Goal: Information Seeking & Learning: Learn about a topic

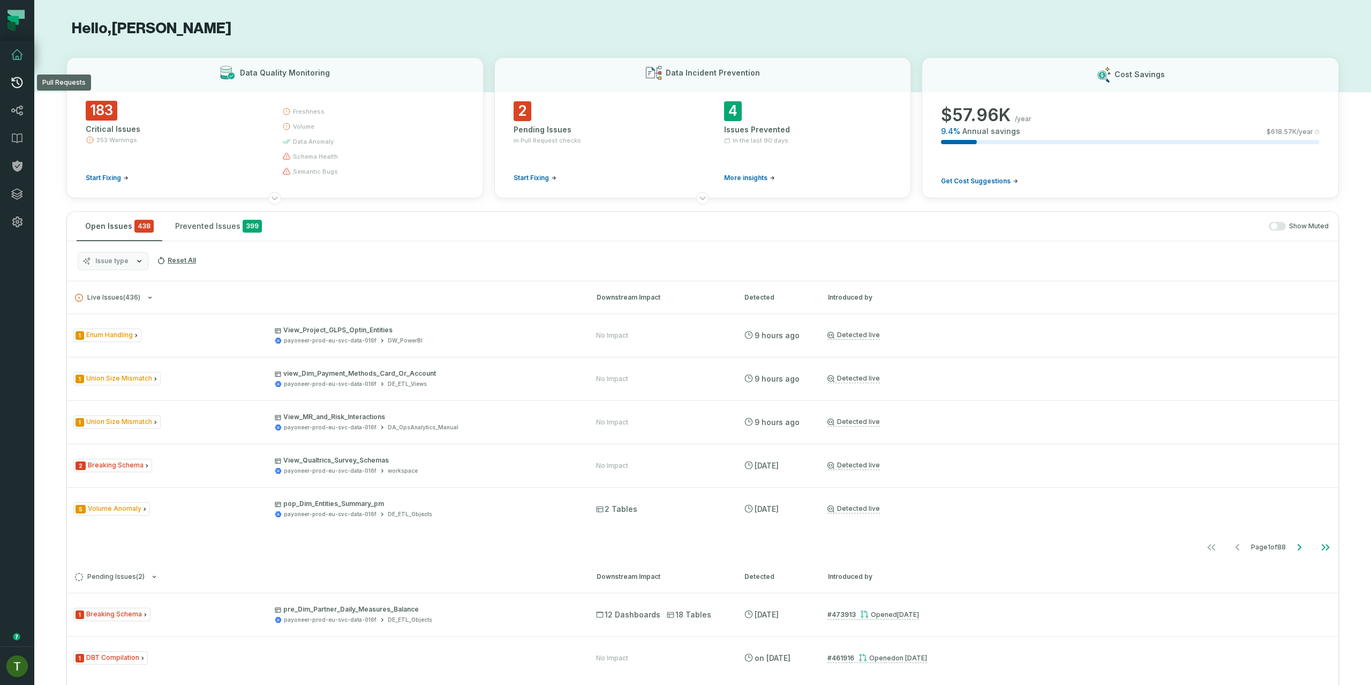
click at [16, 92] on link "Pull Requests" at bounding box center [17, 83] width 34 height 28
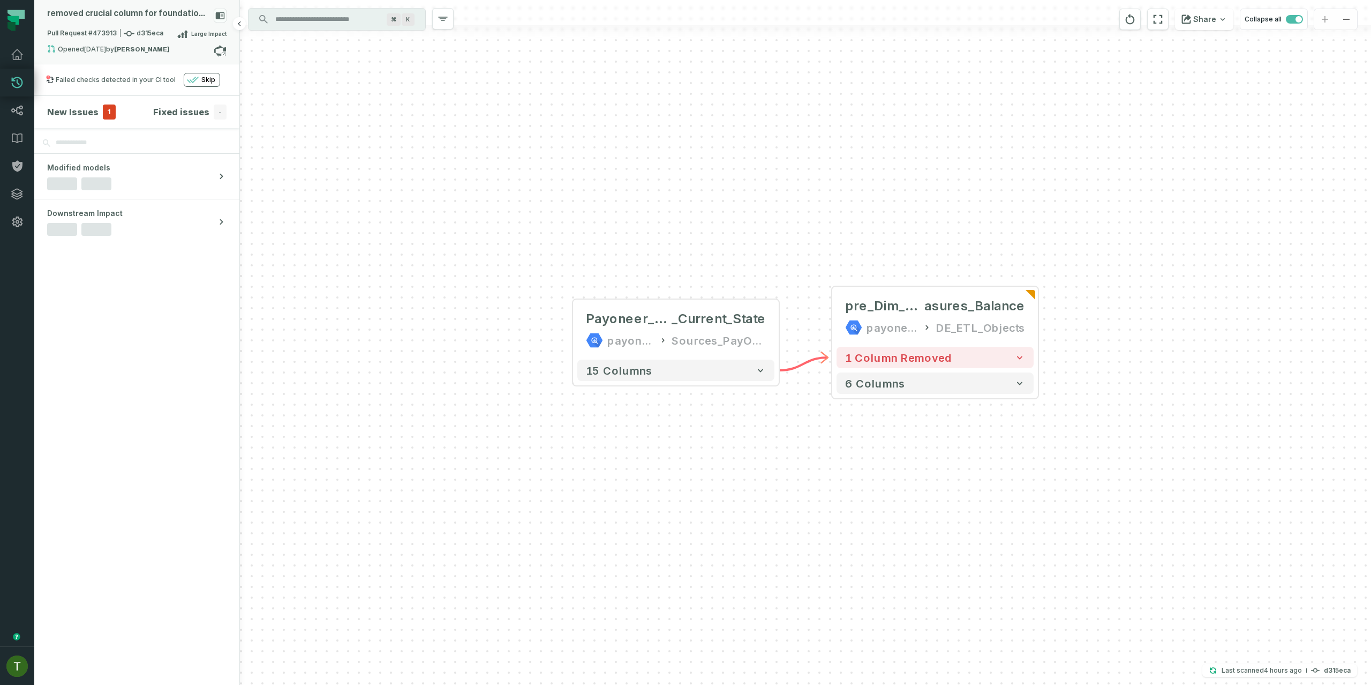
click at [184, 41] on div "Pull Request #473913 d315eca Large Impact" at bounding box center [136, 35] width 179 height 17
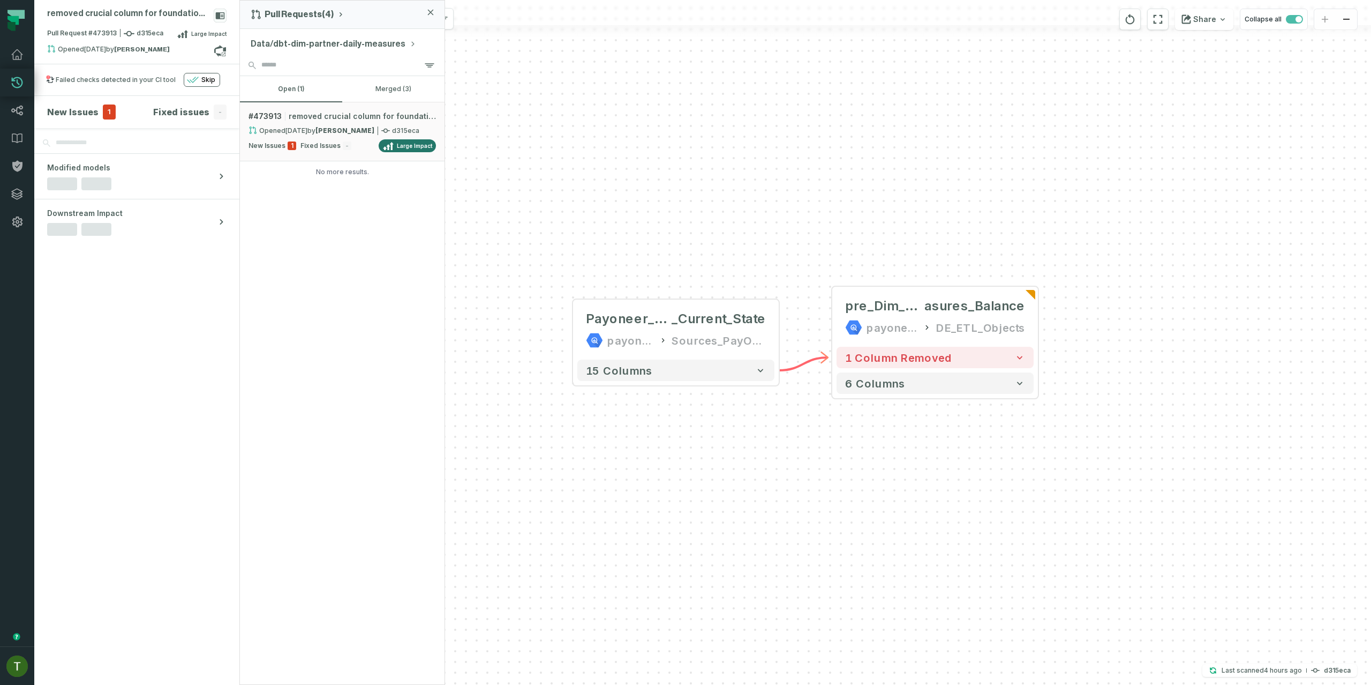
click at [319, 48] on button "Data/dbt-dim-partner-daily-measures" at bounding box center [334, 43] width 166 height 13
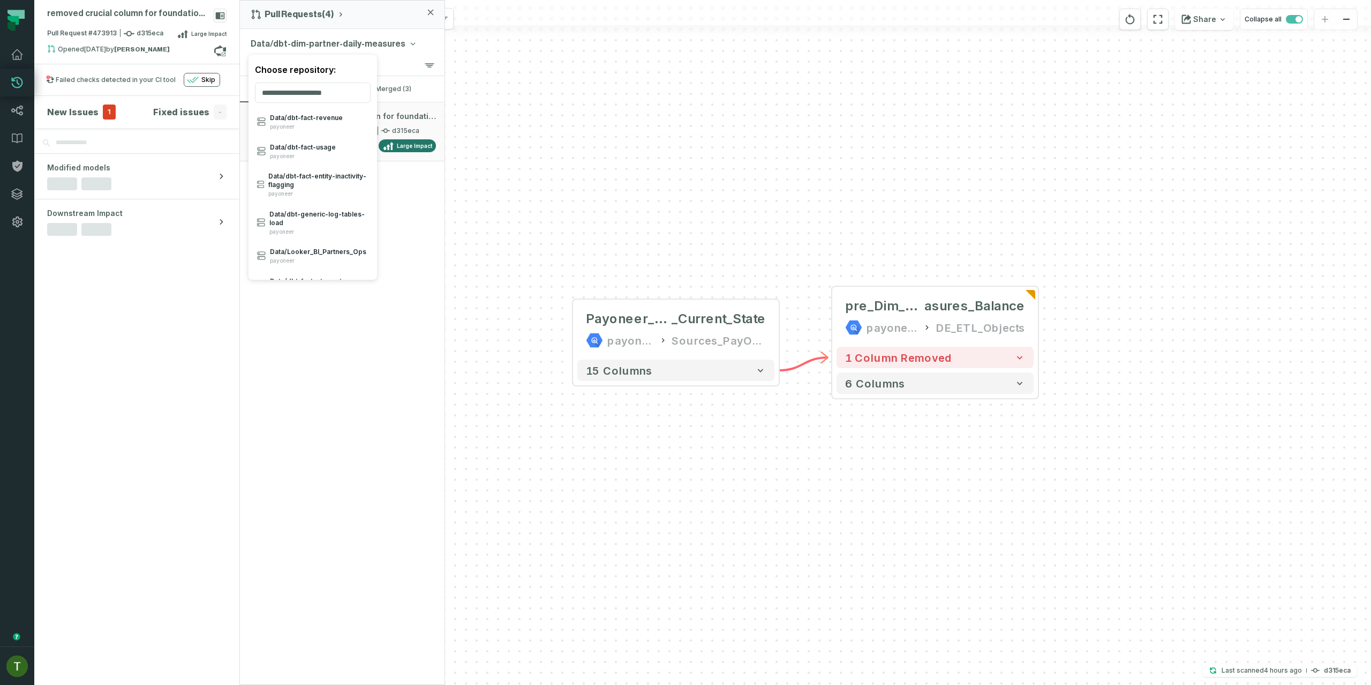
drag, startPoint x: 318, startPoint y: 106, endPoint x: 316, endPoint y: 101, distance: 5.6
click at [318, 106] on div at bounding box center [313, 94] width 129 height 25
click at [316, 97] on input "search" at bounding box center [313, 92] width 116 height 20
paste input "**********"
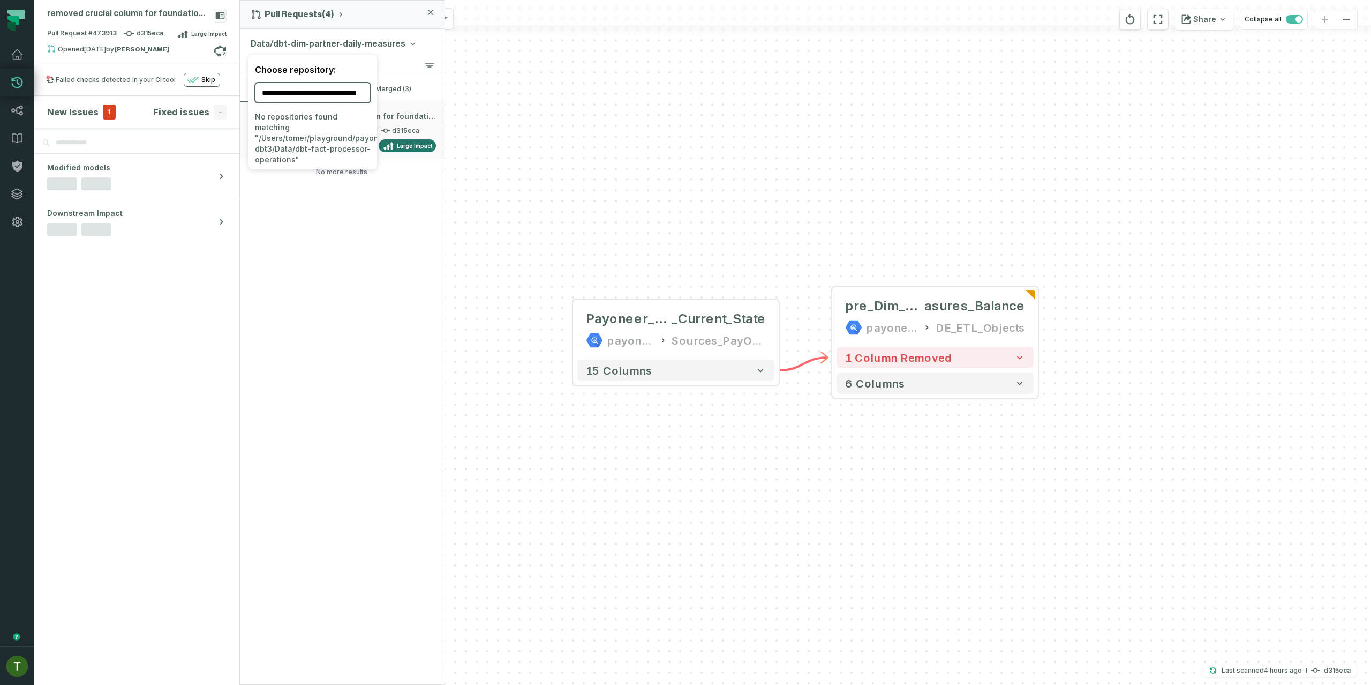
drag, startPoint x: 318, startPoint y: 93, endPoint x: 127, endPoint y: 56, distance: 194.1
click at [127, 56] on div "**********" at bounding box center [136, 32] width 205 height 64
type input "**********"
click at [284, 131] on div "Data/ dbt- fact- processor- operations payoneer" at bounding box center [319, 126] width 100 height 25
click at [363, 118] on span "Fact_Processor_Operations" at bounding box center [342, 116] width 105 height 11
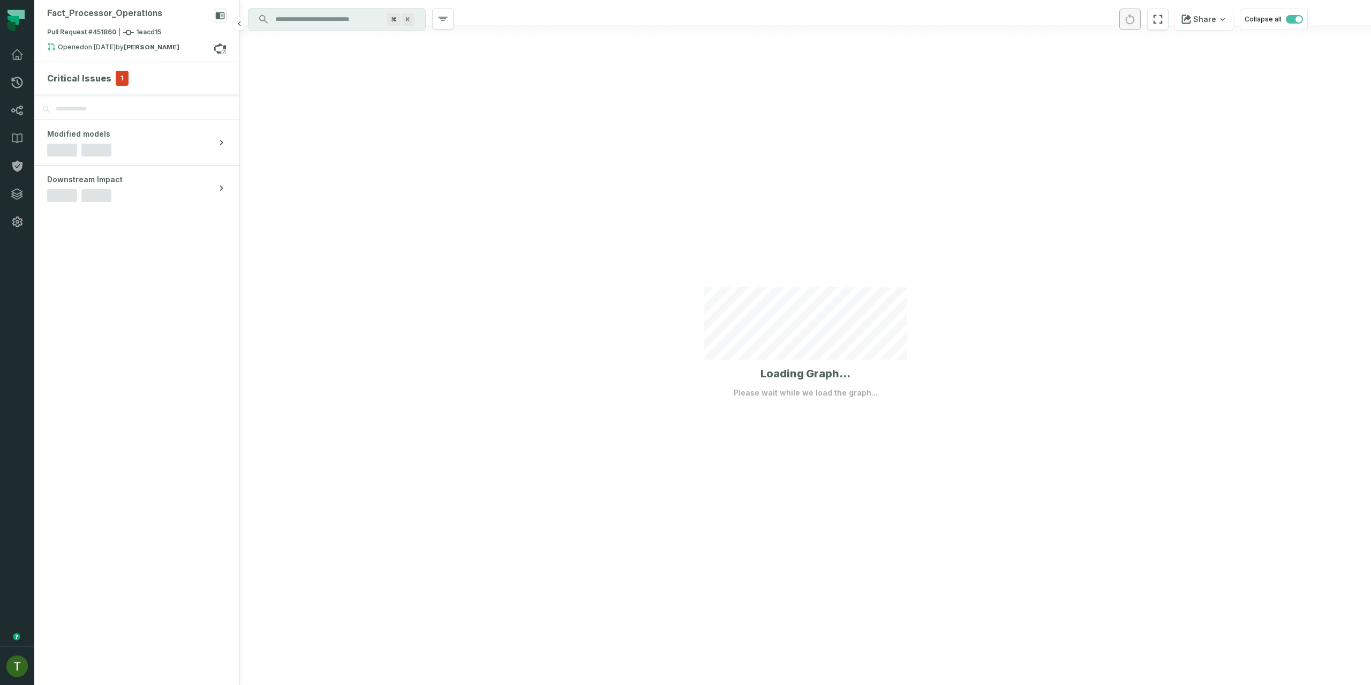
click at [97, 70] on section "Critical Issues 1" at bounding box center [136, 78] width 205 height 32
click at [104, 79] on h4 "Critical Issues" at bounding box center [79, 78] width 64 height 13
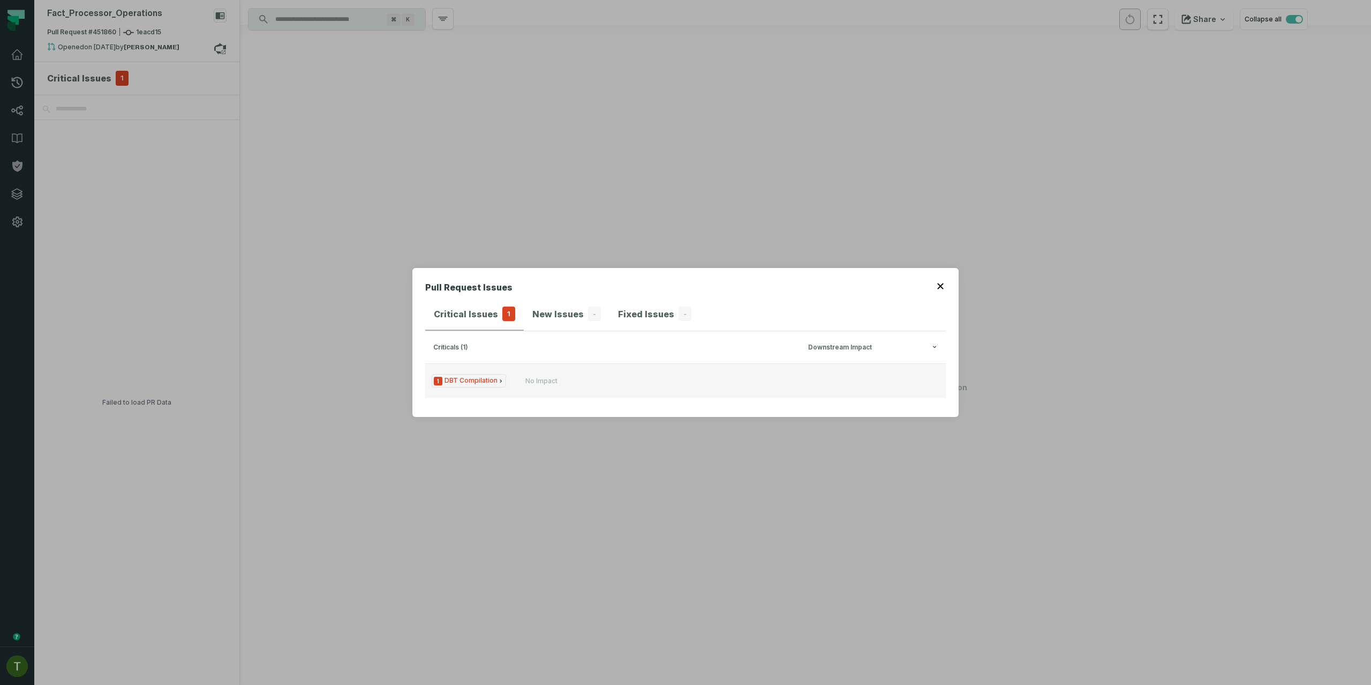
click at [590, 384] on button "1 DBT Compilation No Impact" at bounding box center [685, 380] width 521 height 34
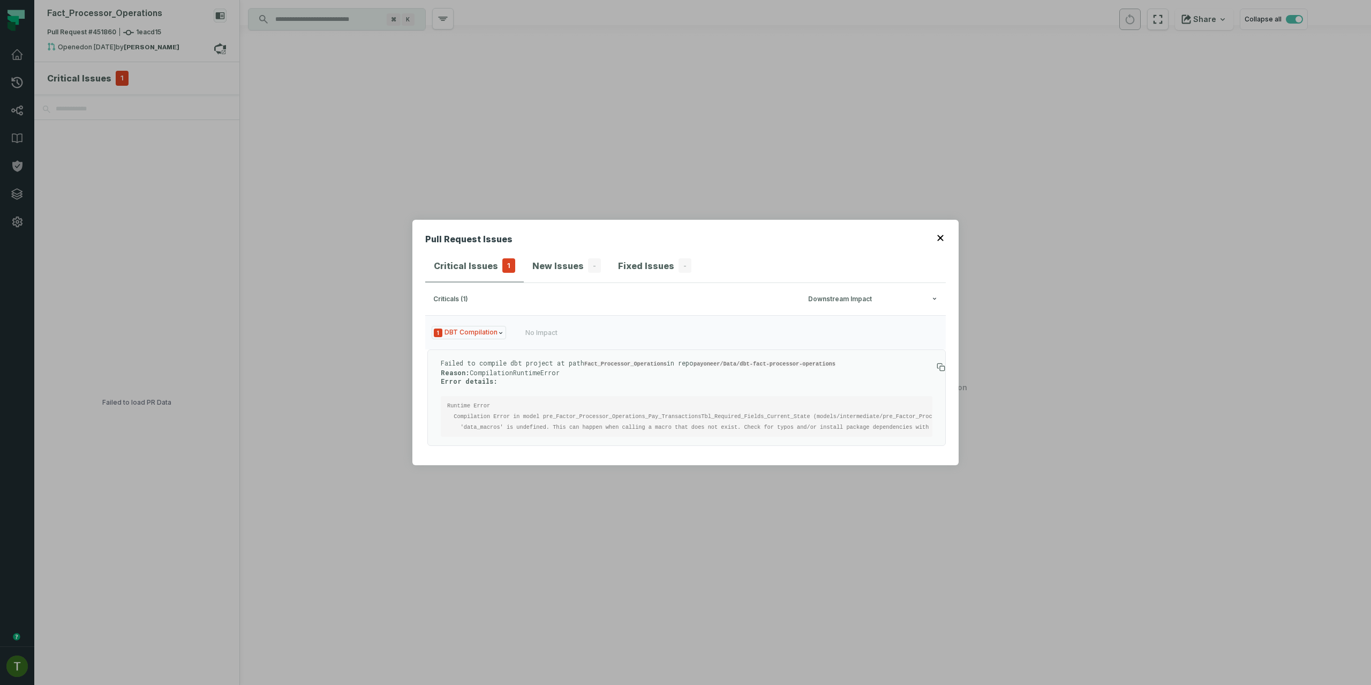
drag, startPoint x: 281, startPoint y: 183, endPoint x: 251, endPoint y: 142, distance: 51.0
click at [281, 183] on div "Pull Request Issues Critical Issues 1 New Issues - Fixed Issues - criticals (1)…" at bounding box center [685, 342] width 1371 height 685
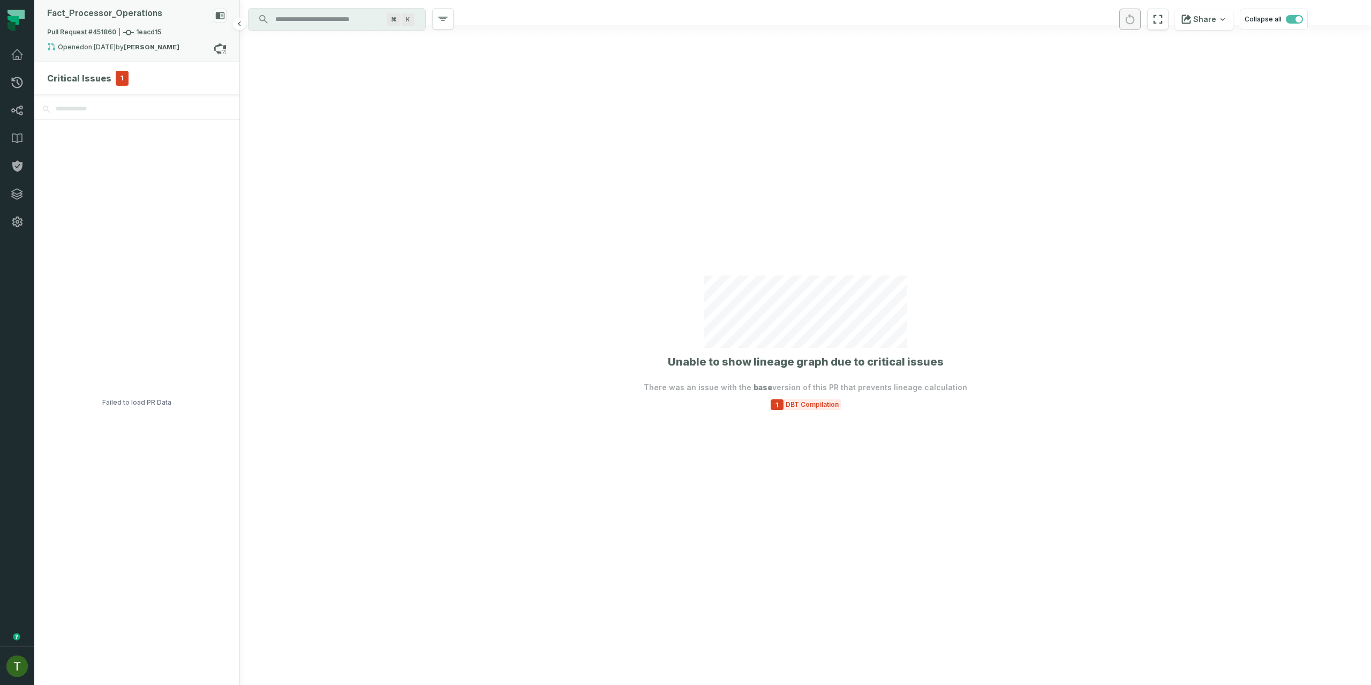
click at [57, 5] on div "Fact_ Processor_ Operations Pull Request #451860 1eacd15 Opened [DATE] 11:56:47…" at bounding box center [136, 31] width 205 height 62
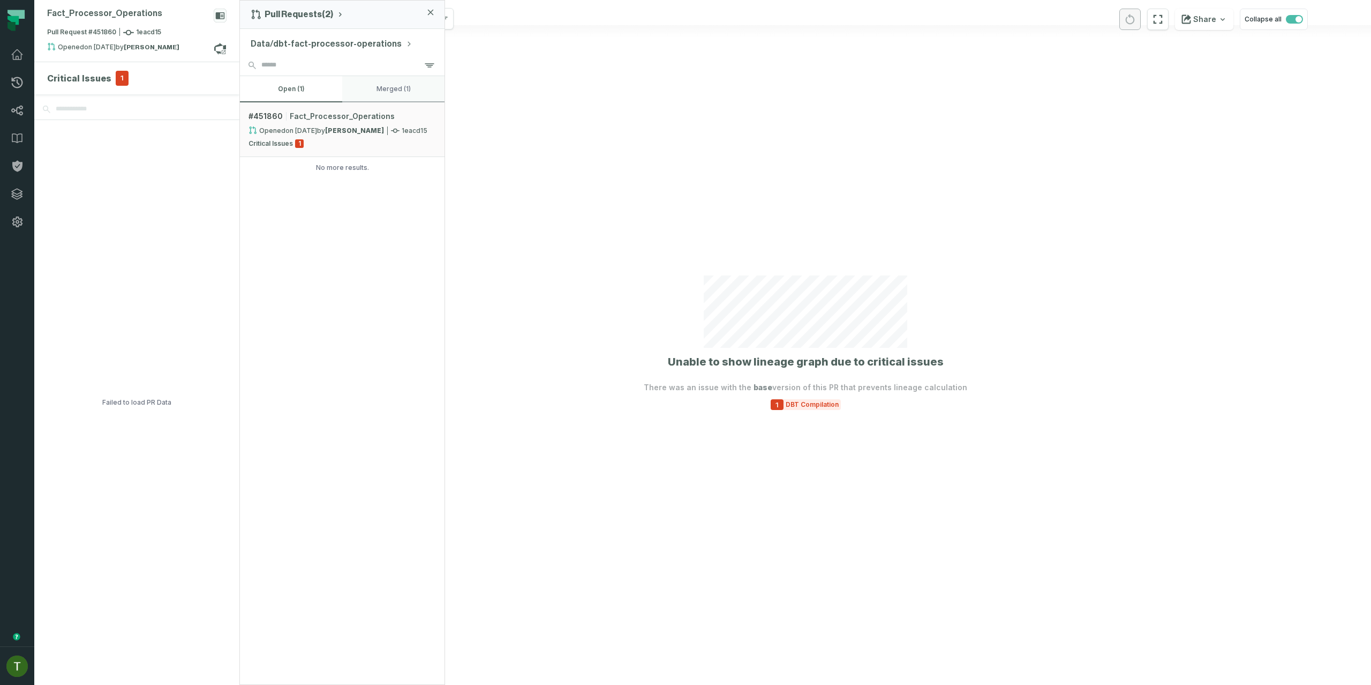
drag, startPoint x: 407, startPoint y: 107, endPoint x: 401, endPoint y: 96, distance: 13.0
click at [407, 107] on link "# 451860 Fact_Processor_Operations Opened [DATE] 11:56:47 AM by [PERSON_NAME] 1…" at bounding box center [342, 129] width 205 height 55
click at [401, 96] on button "merged (1)" at bounding box center [393, 89] width 102 height 26
click at [379, 131] on relative-time "[DATE] 9:57:03 AM" at bounding box center [382, 130] width 32 height 8
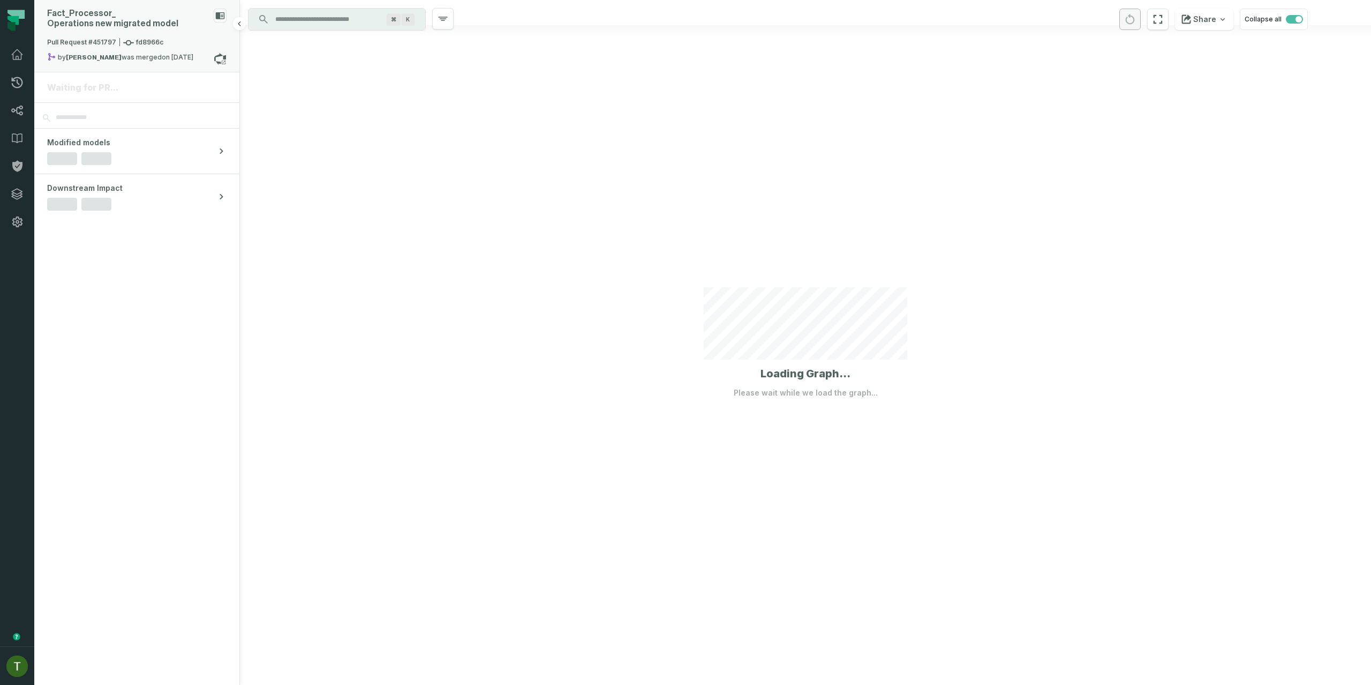
click at [142, 29] on div "Fact_ Processor_ Operations new migrated model" at bounding box center [136, 23] width 179 height 29
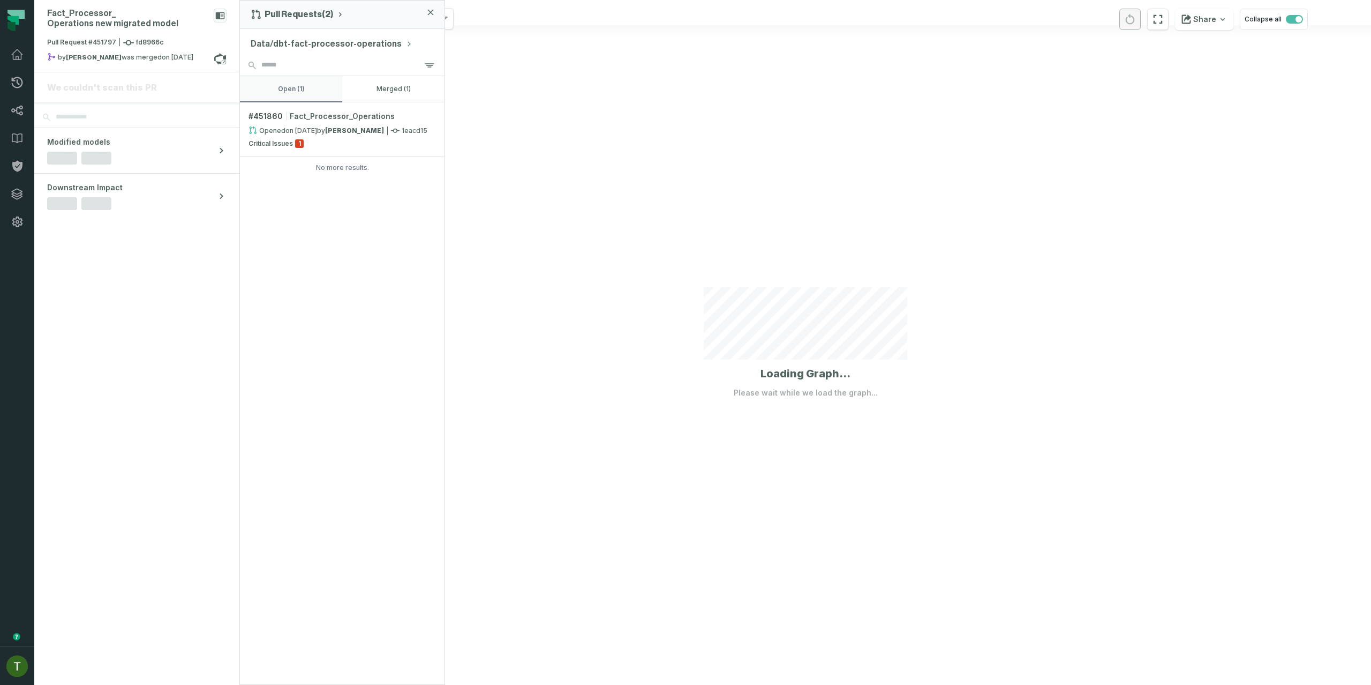
click at [286, 99] on button "open (1)" at bounding box center [291, 89] width 102 height 26
